Goal: Information Seeking & Learning: Find specific fact

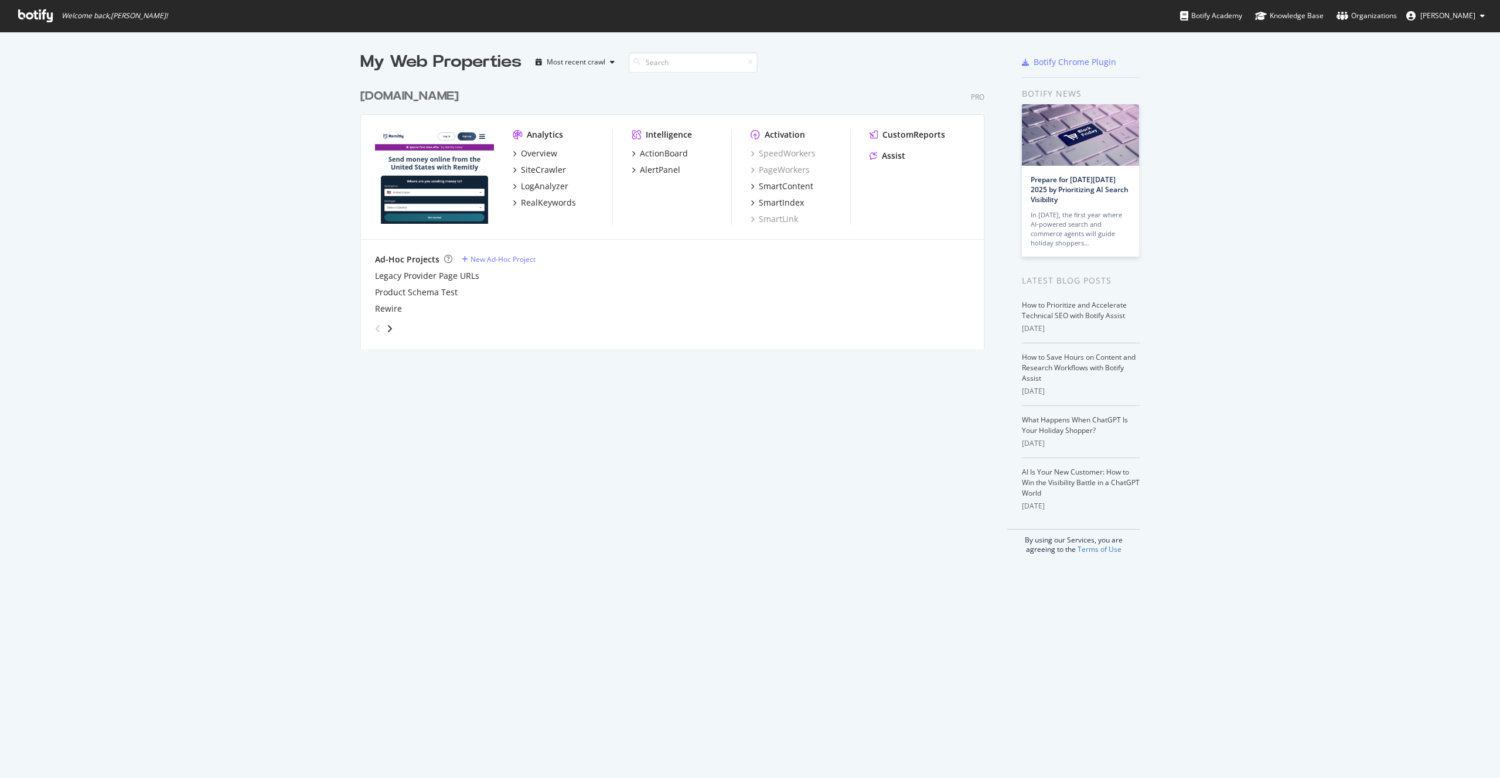
scroll to position [778, 1500]
click at [660, 69] on input at bounding box center [693, 62] width 129 height 21
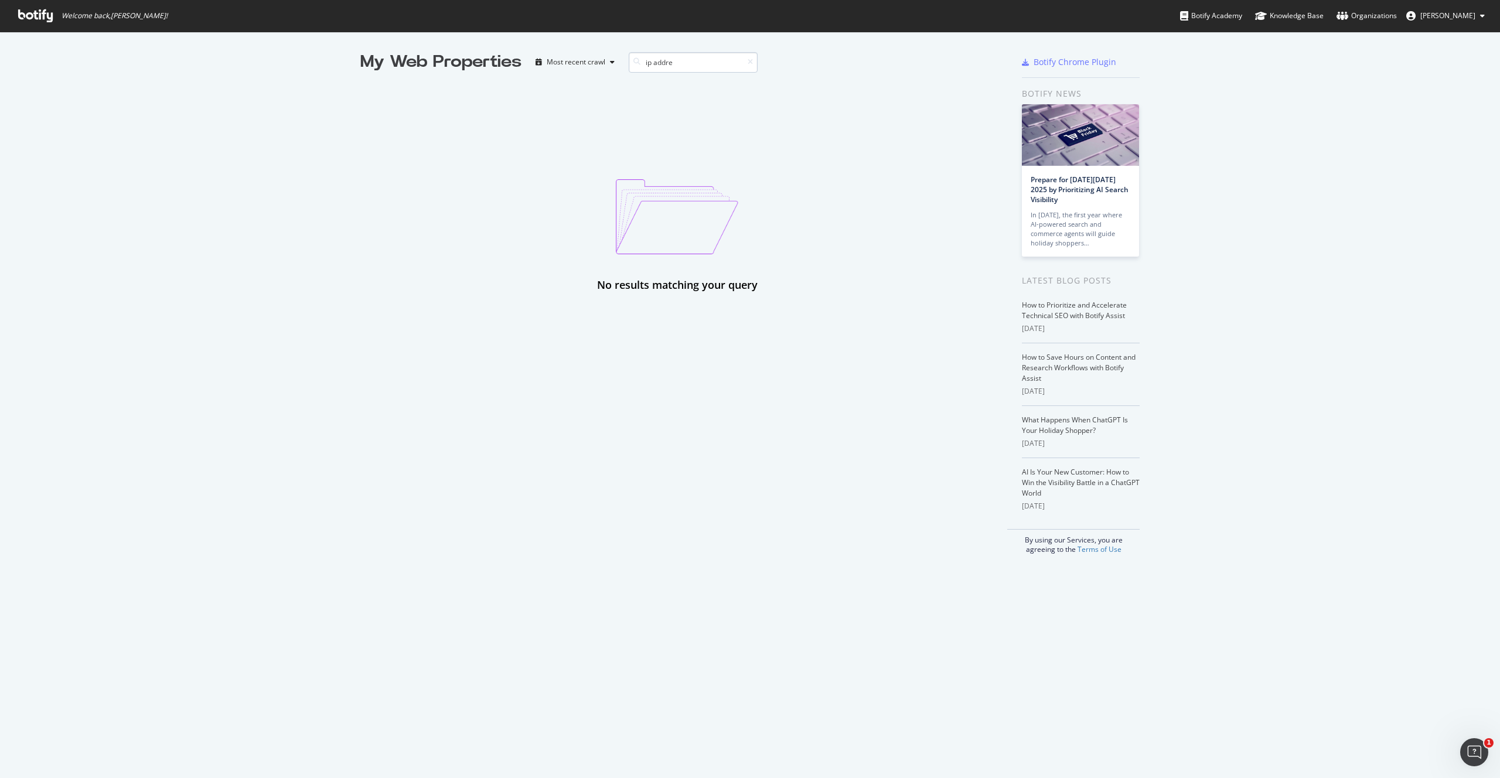
scroll to position [0, 0]
type input "ip address"
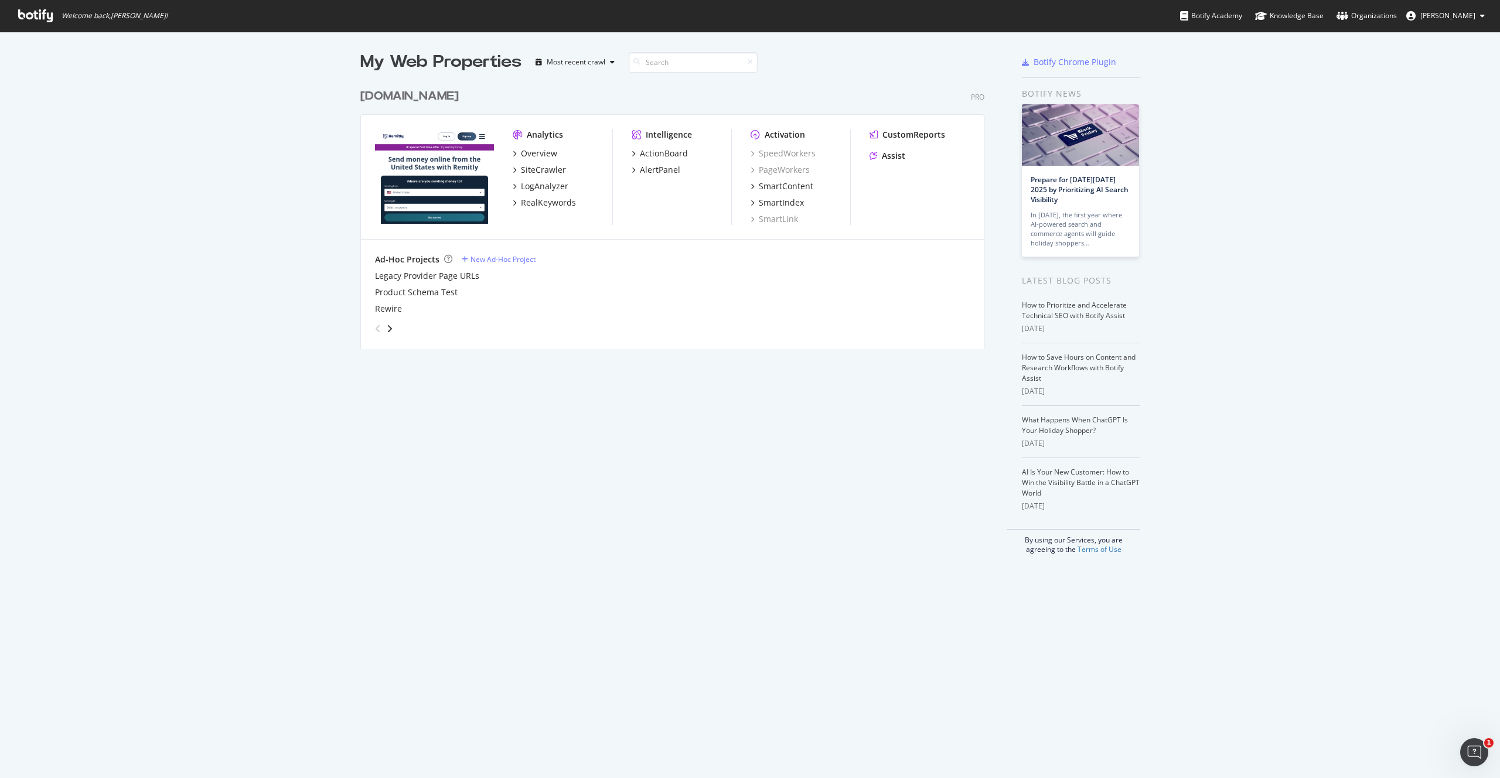
scroll to position [275, 633]
click at [1316, 14] on div "Knowledge Base" at bounding box center [1289, 16] width 69 height 12
